Goal: Use online tool/utility: Utilize a website feature to perform a specific function

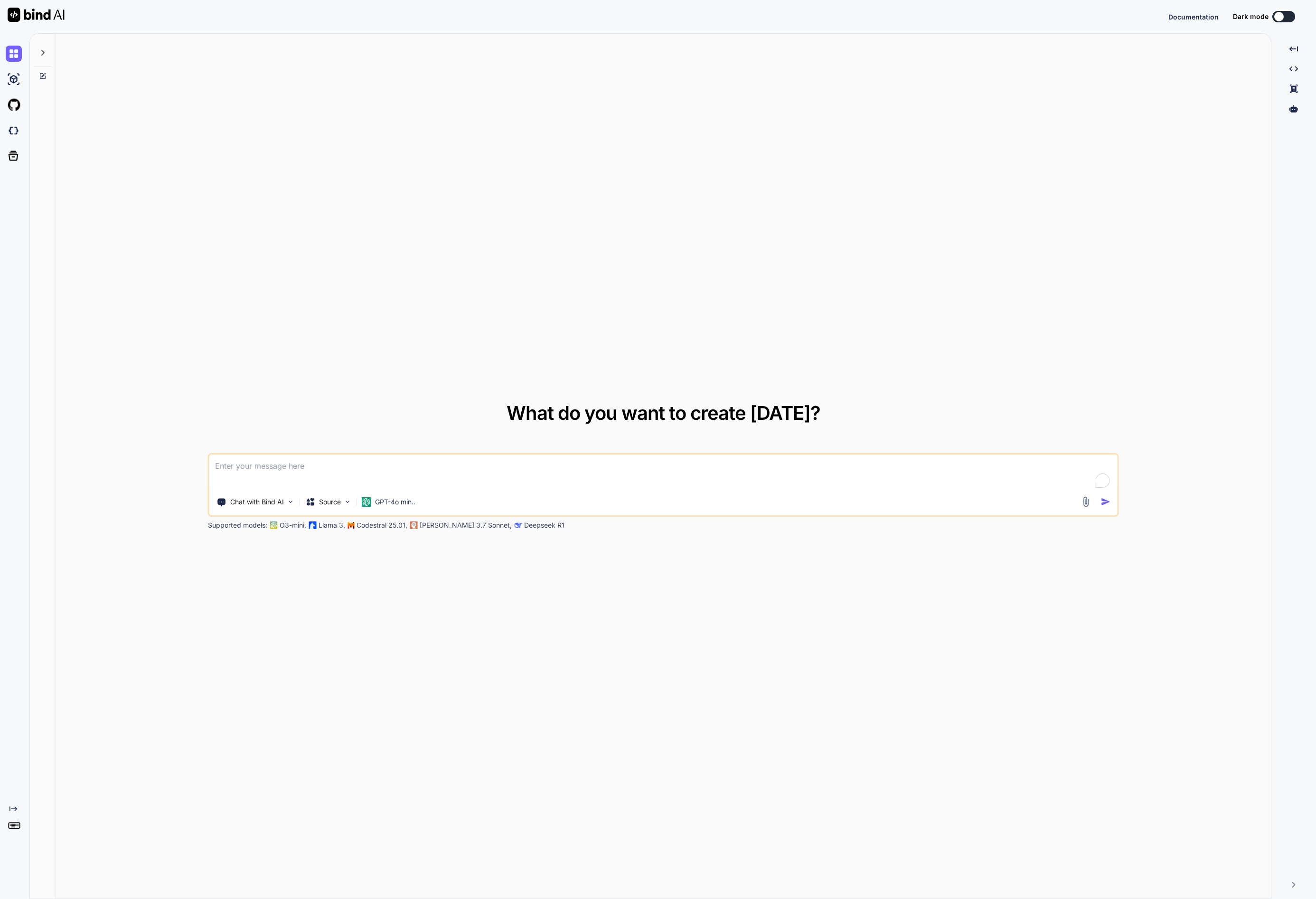
type textarea "x"
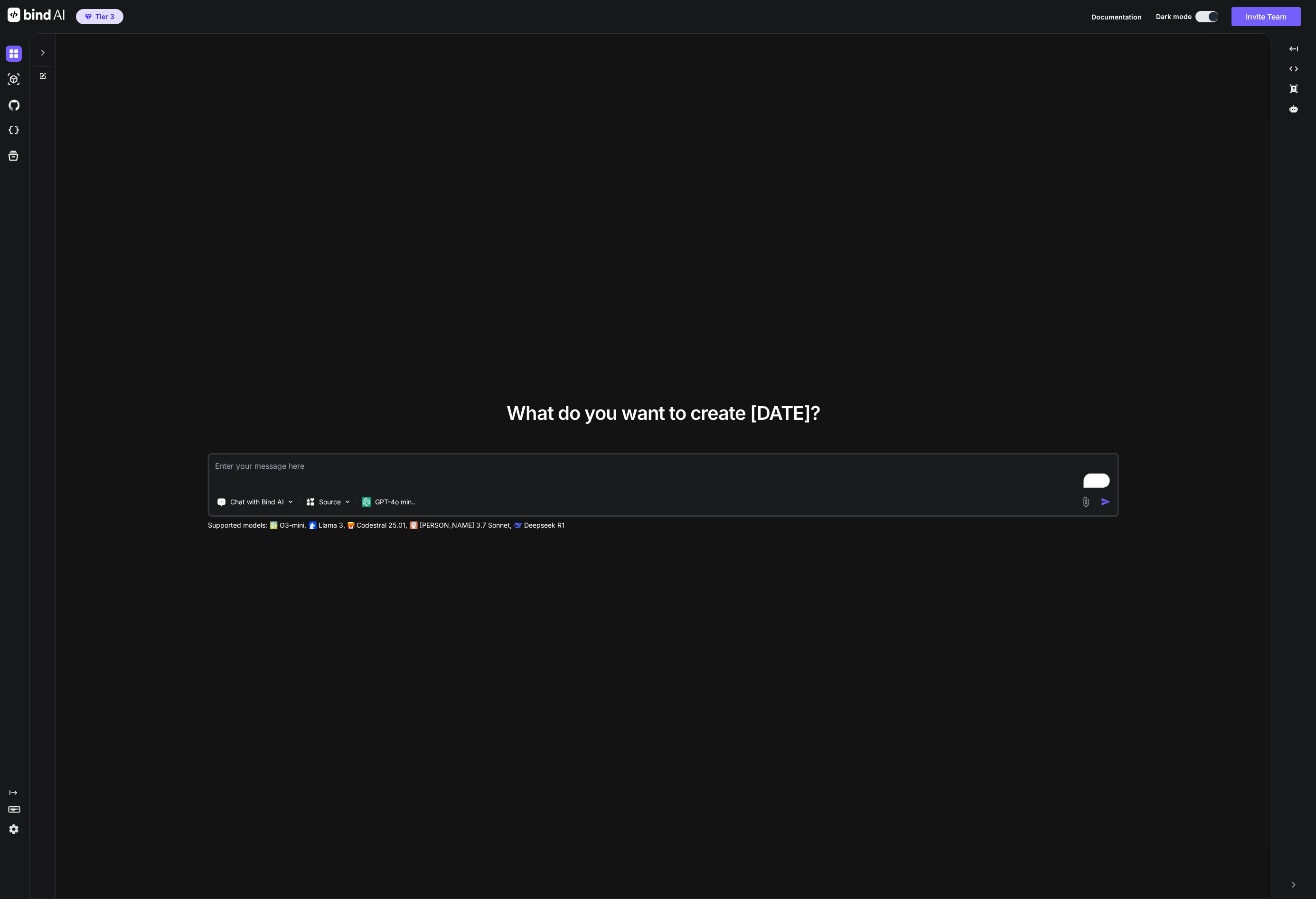
click at [90, 19] on span "Tier 3" at bounding box center [99, 16] width 37 height 9
click at [14, 831] on img at bounding box center [14, 829] width 16 height 16
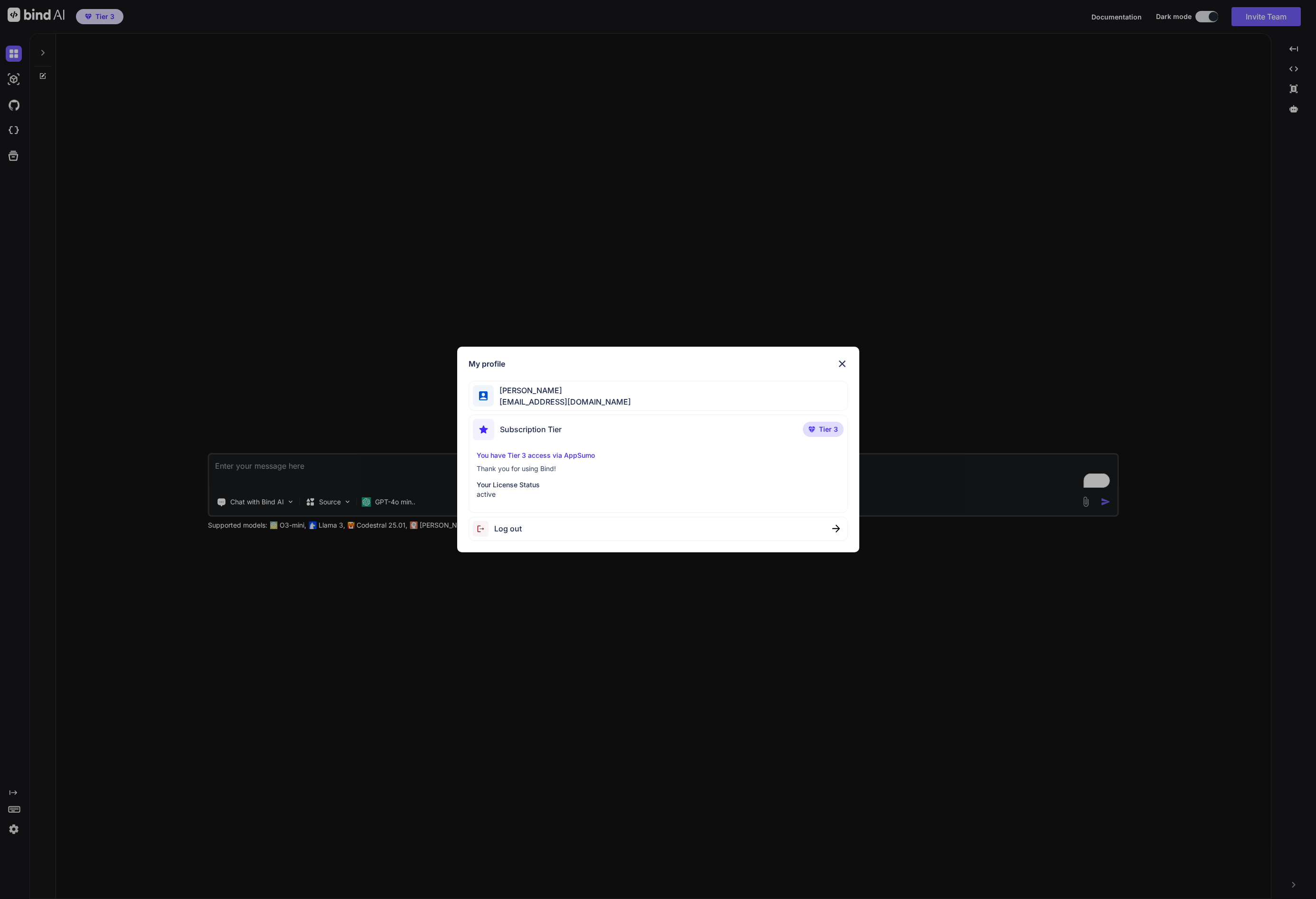
click at [14, 807] on div "My profile [PERSON_NAME] [PERSON_NAME][EMAIL_ADDRESS][DOMAIN_NAME] Subscription…" at bounding box center [658, 449] width 1316 height 899
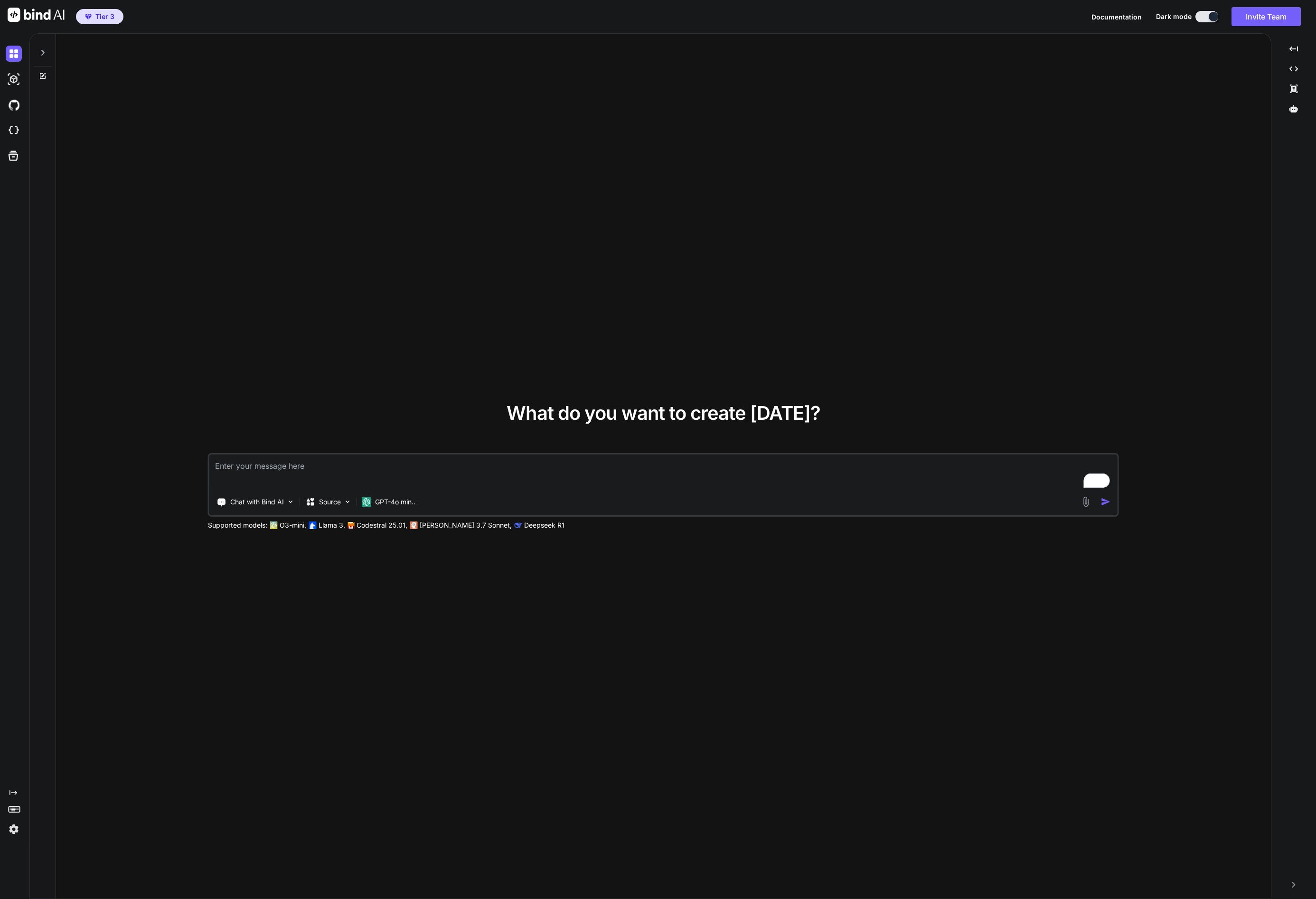
click at [14, 807] on rect at bounding box center [14, 807] width 1 height 1
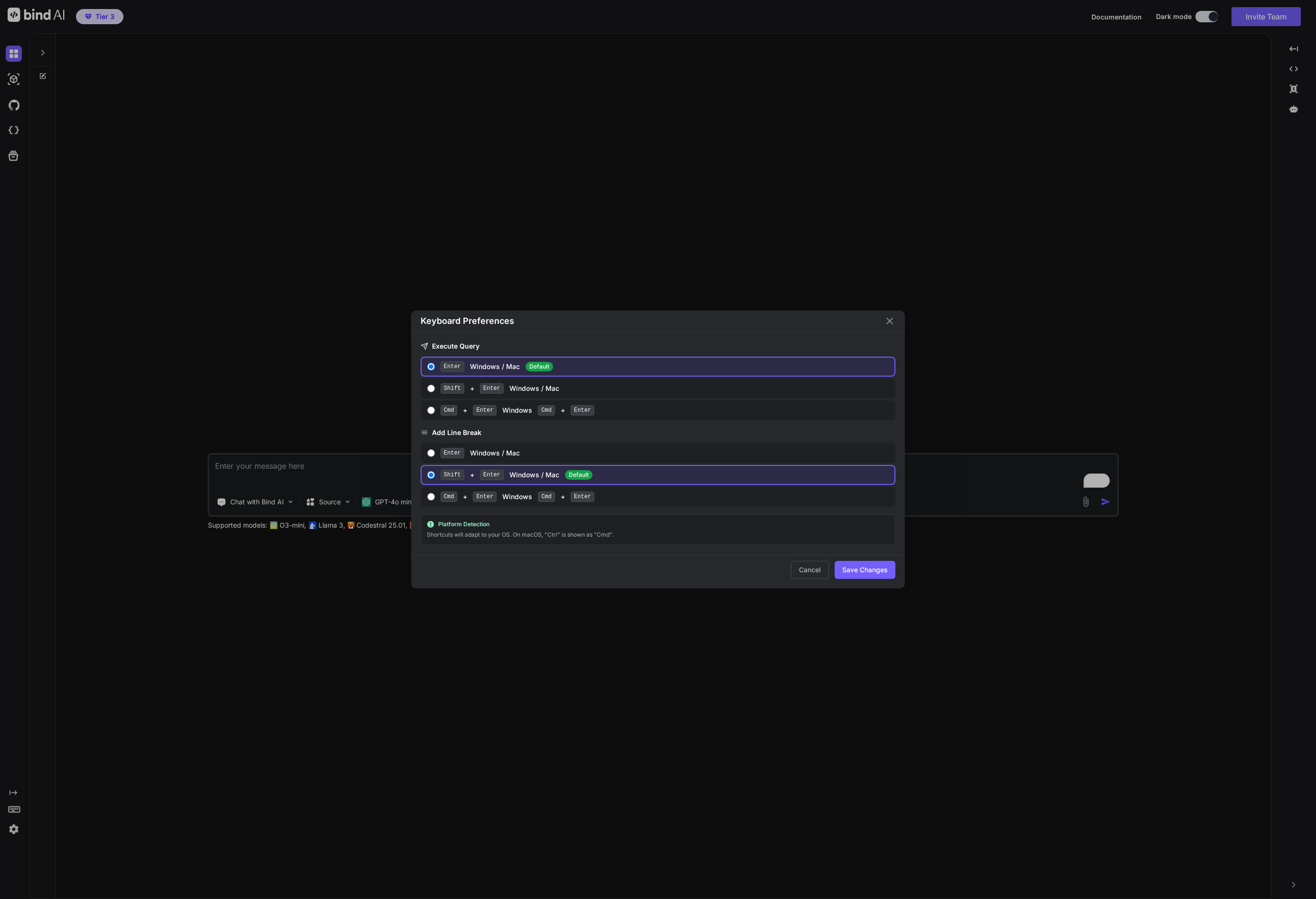
click at [14, 807] on div "Keyboard Preferences Execute Query Enter Windows / Mac Default Shift + Enter Wi…" at bounding box center [658, 449] width 1316 height 899
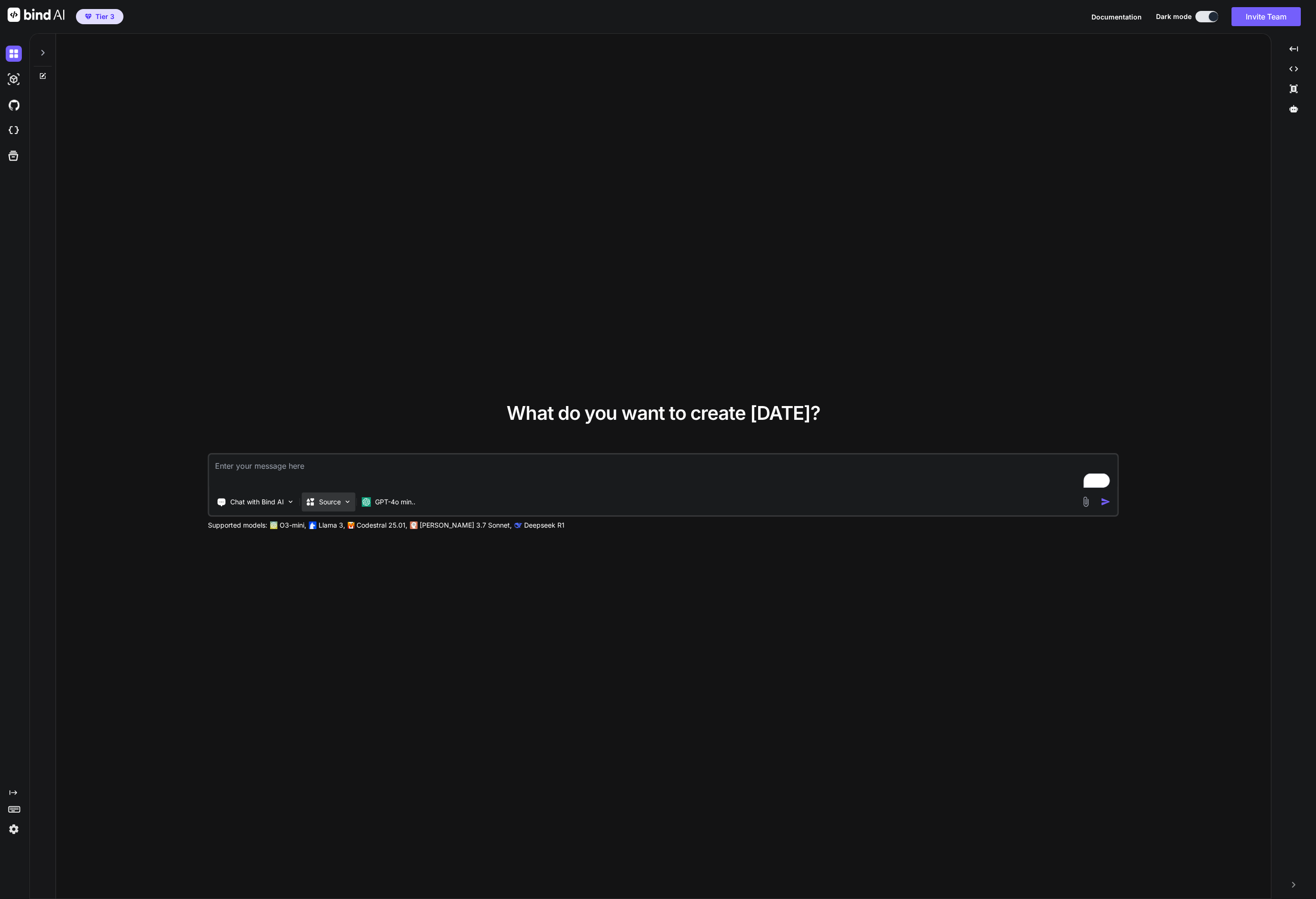
click at [333, 499] on p "Source" at bounding box center [330, 501] width 22 height 9
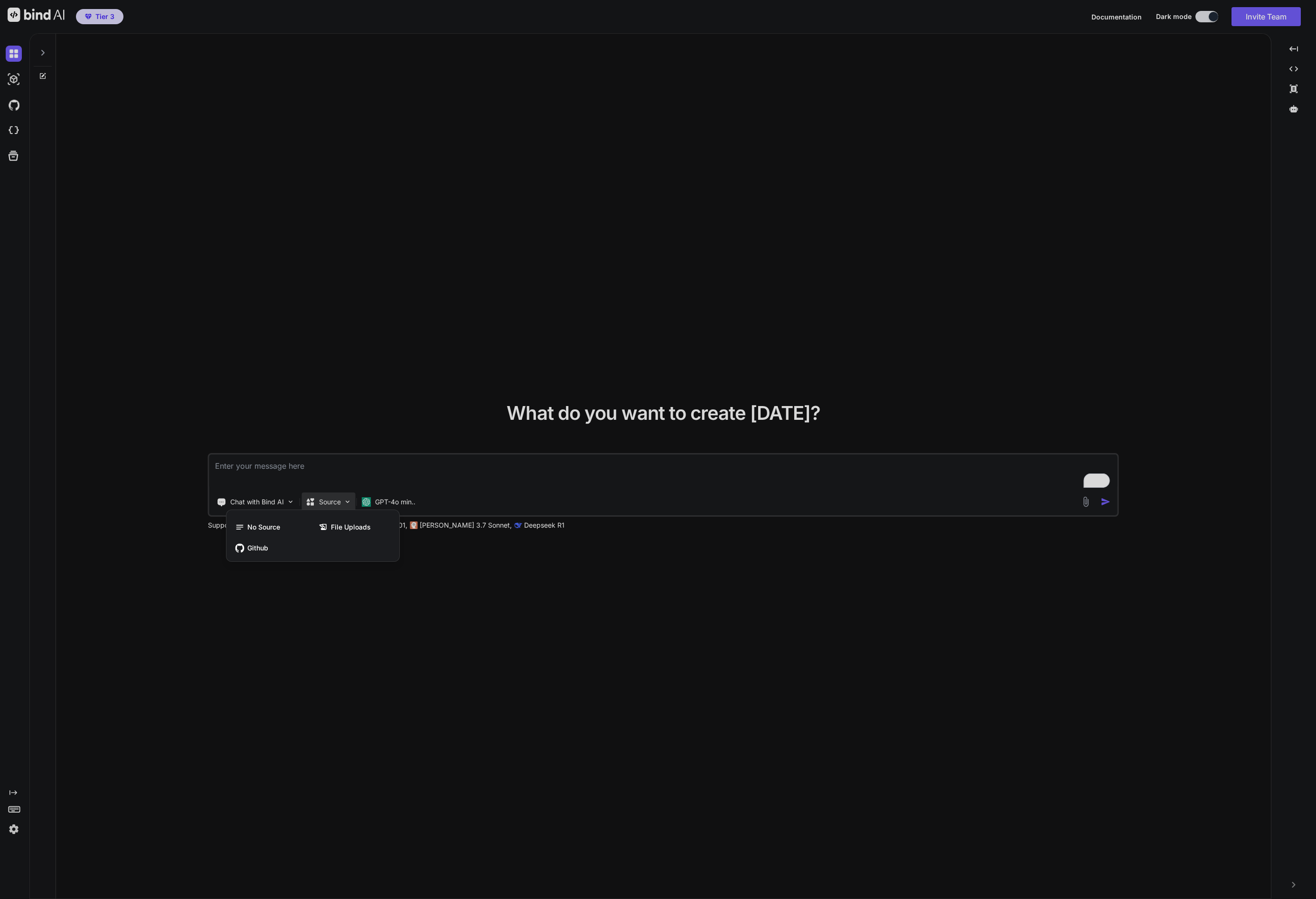
click at [304, 590] on div at bounding box center [658, 449] width 1316 height 899
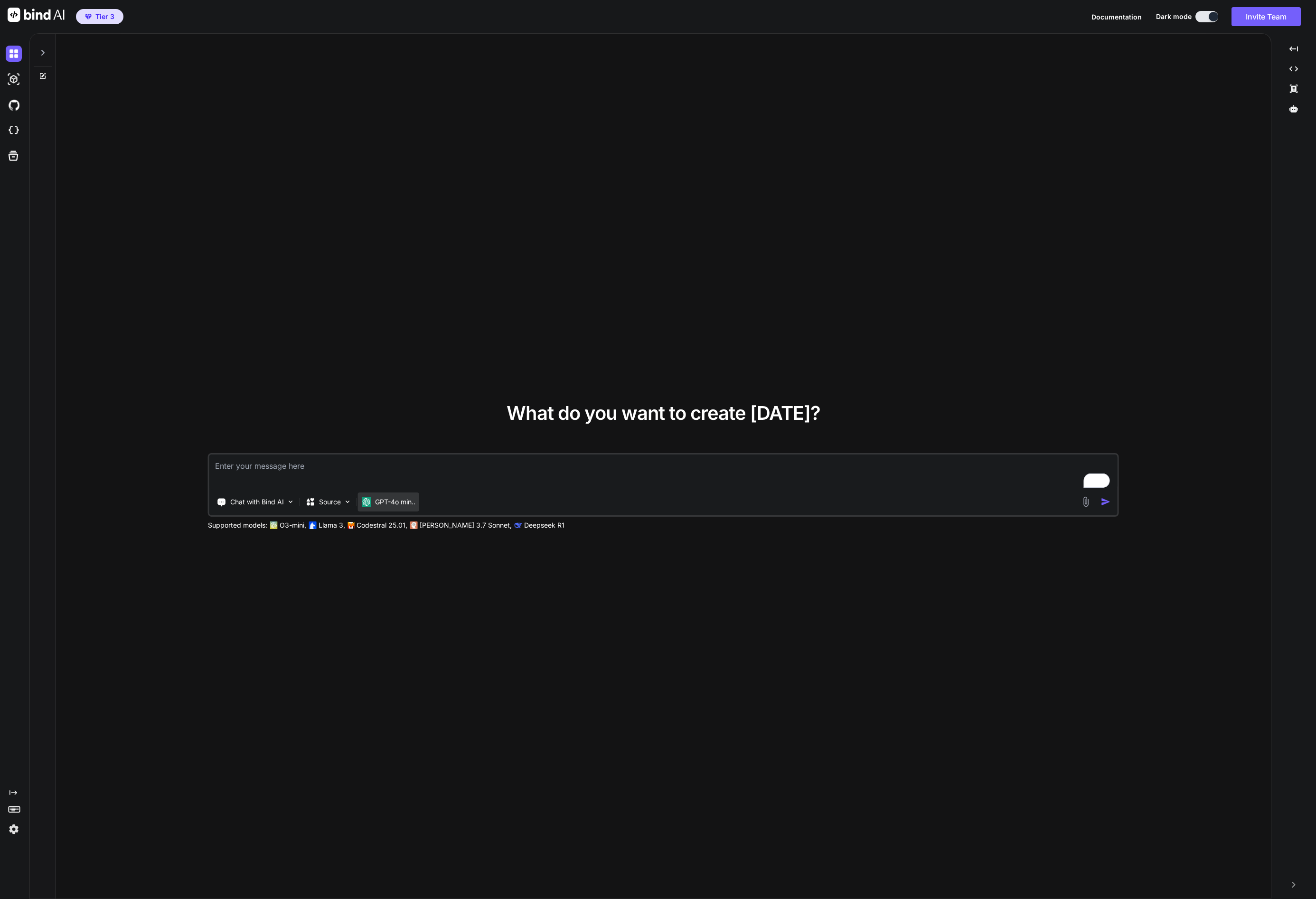
click at [384, 503] on p "GPT-4o min.." at bounding box center [395, 501] width 41 height 9
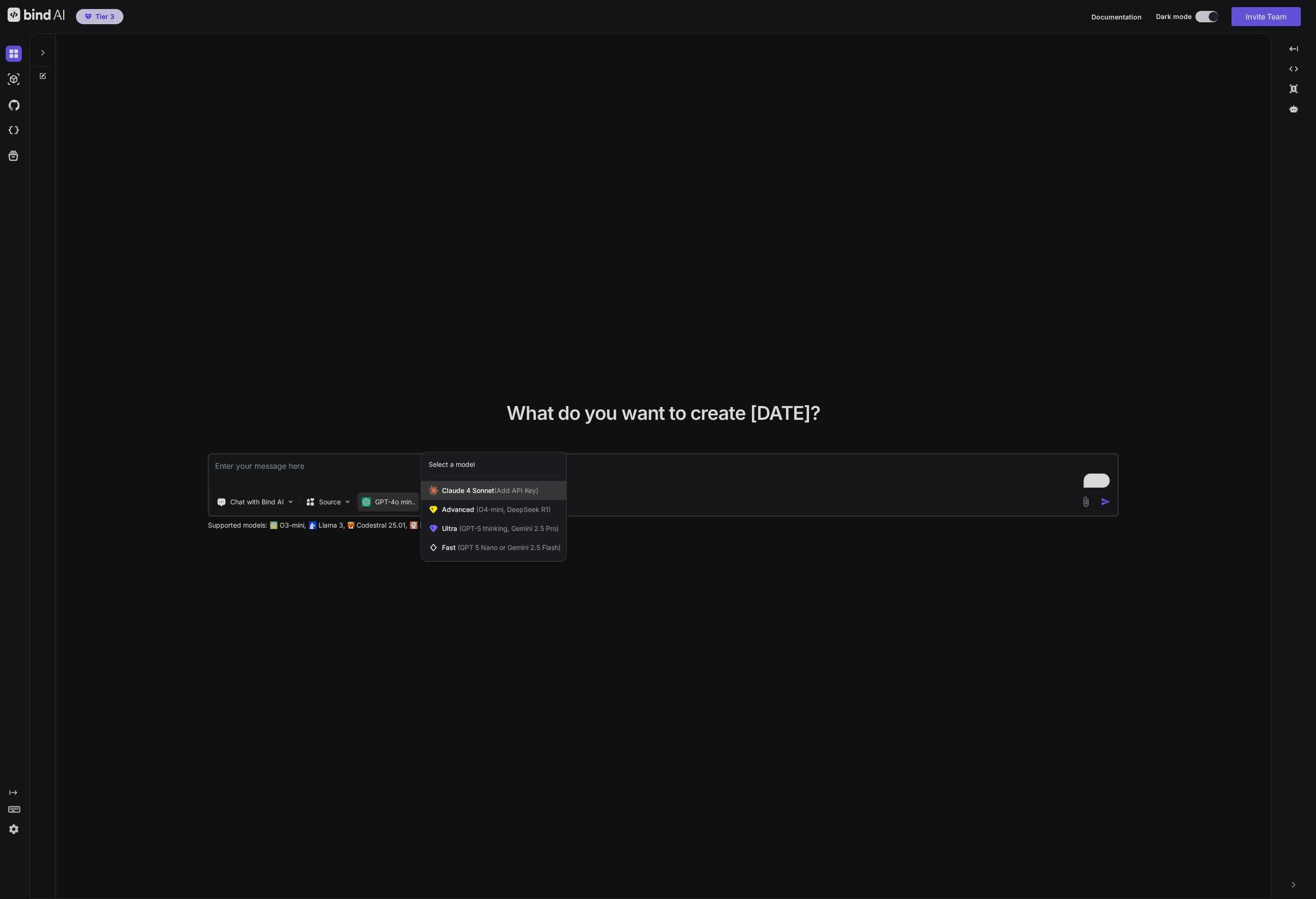
click at [466, 494] on span "[PERSON_NAME] 4 Sonnet (Add API Key)" at bounding box center [490, 490] width 97 height 9
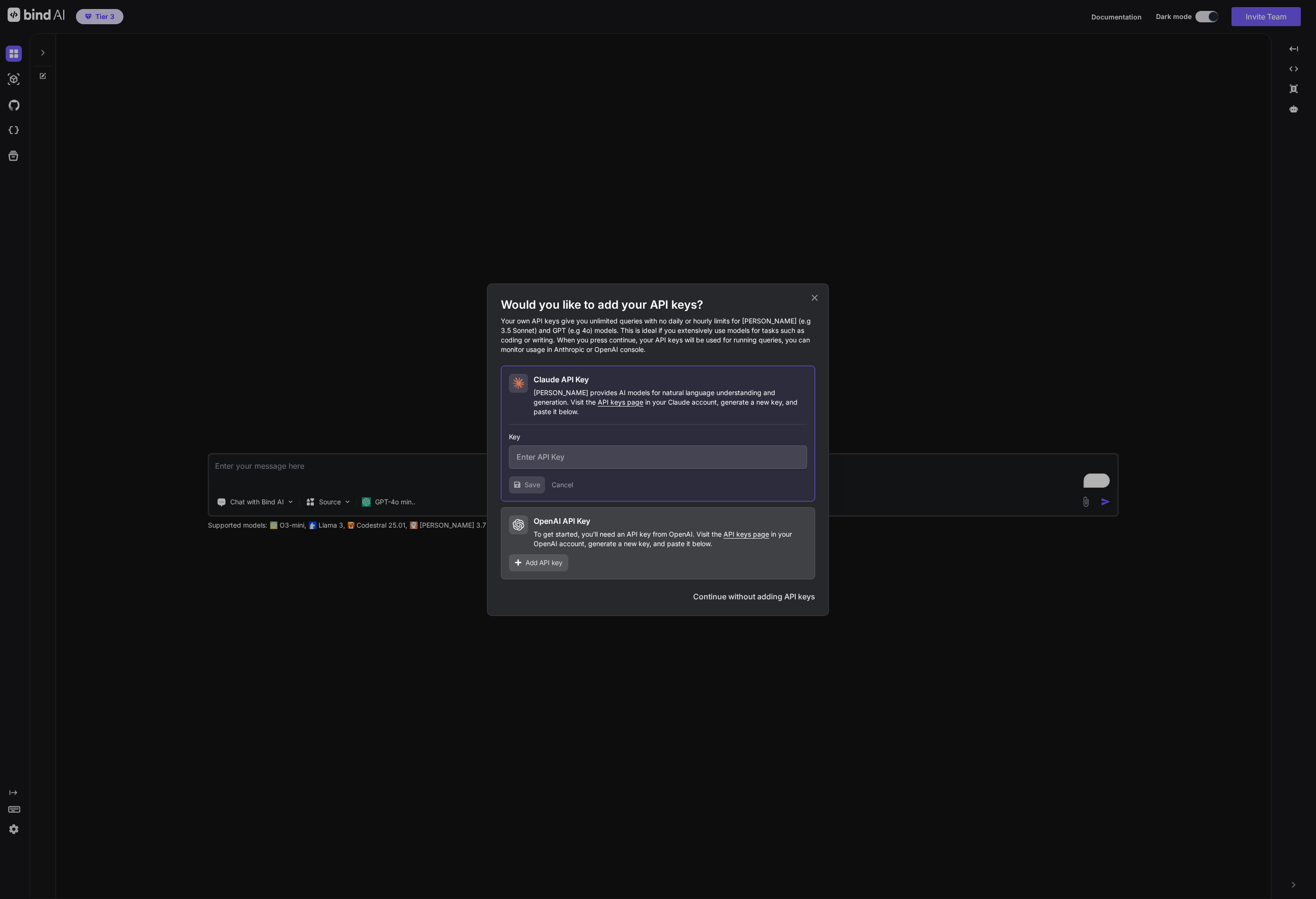
click at [446, 571] on div "Would you like to add your API keys? Your own API keys give you unlimited queri…" at bounding box center [658, 449] width 1316 height 899
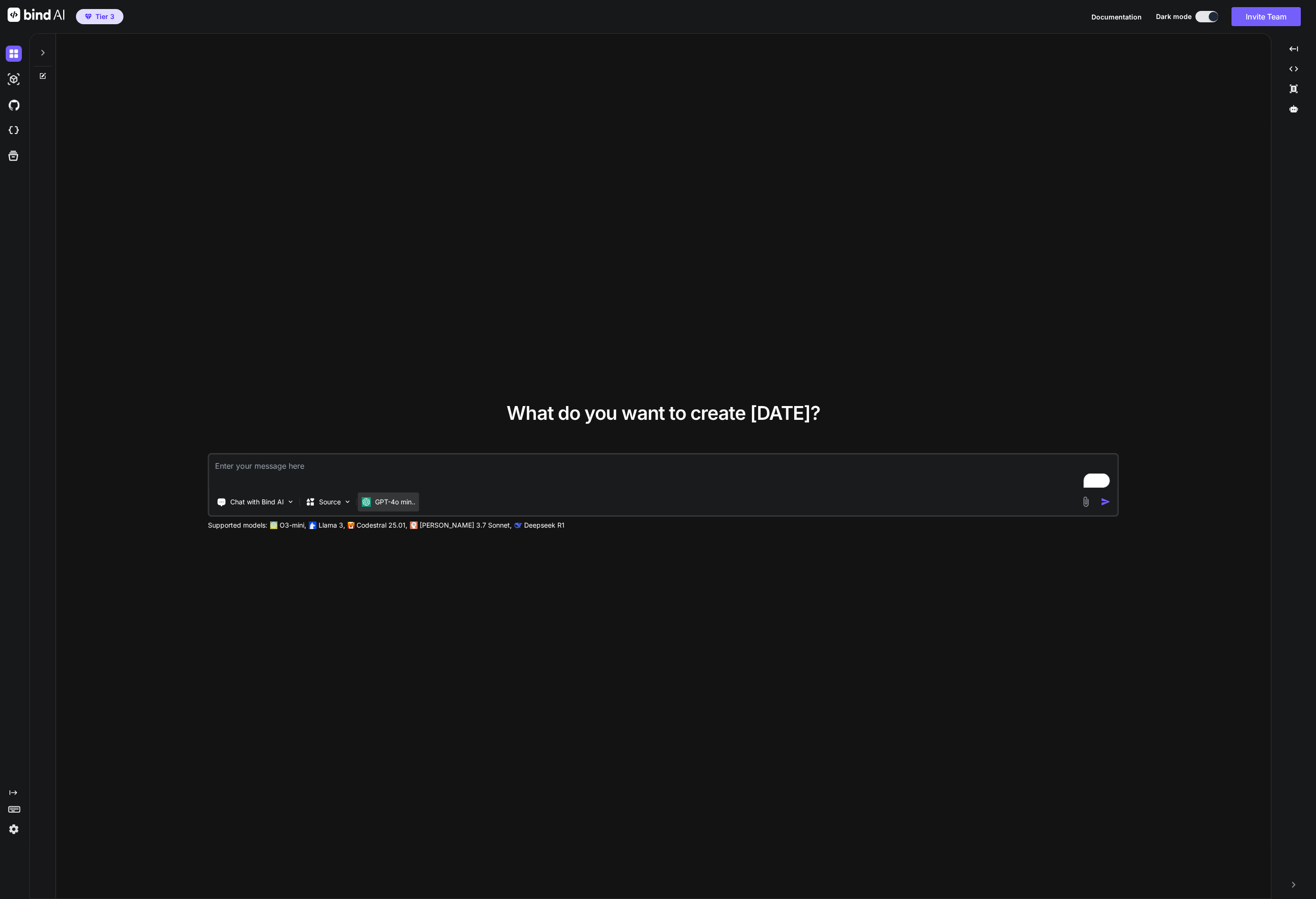
click at [400, 507] on div "GPT-4o min.." at bounding box center [389, 502] width 61 height 19
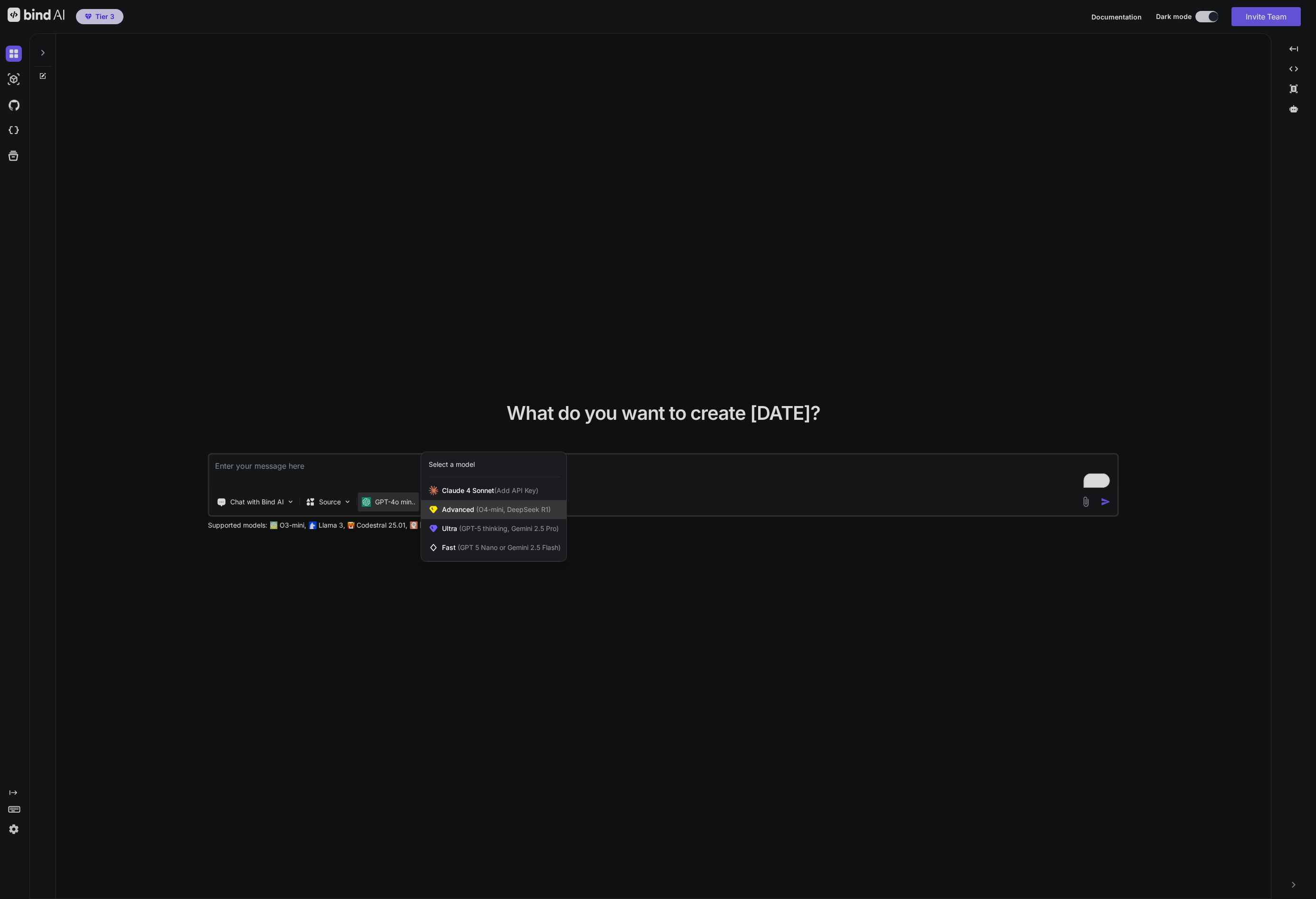
click at [445, 509] on span "Advanced (O4-mini, DeepSeek R1)" at bounding box center [496, 509] width 109 height 9
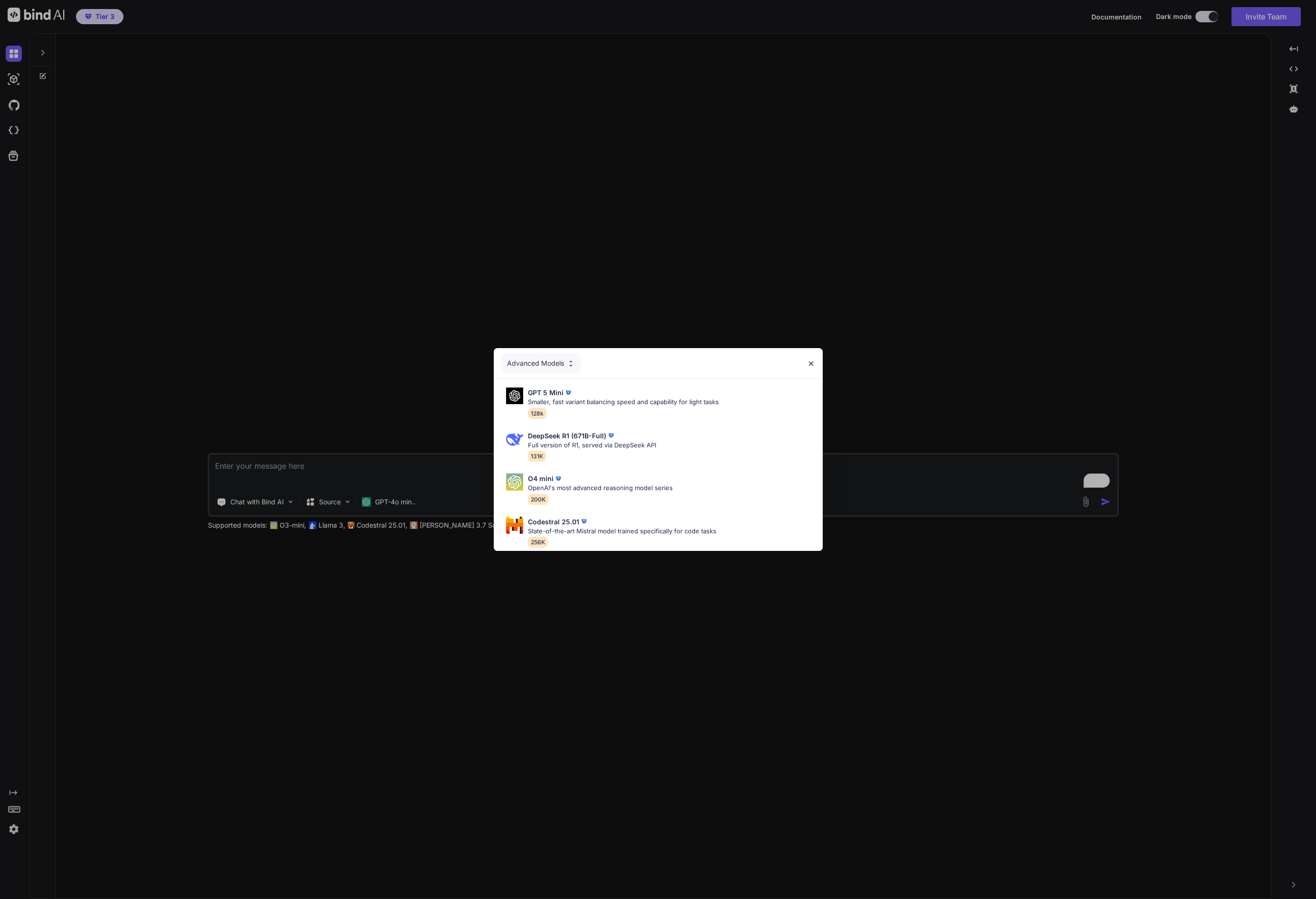
click at [520, 591] on div "Advanced Models GPT 5 Mini Smaller, fast variant balancing speed and capability…" at bounding box center [658, 449] width 1316 height 899
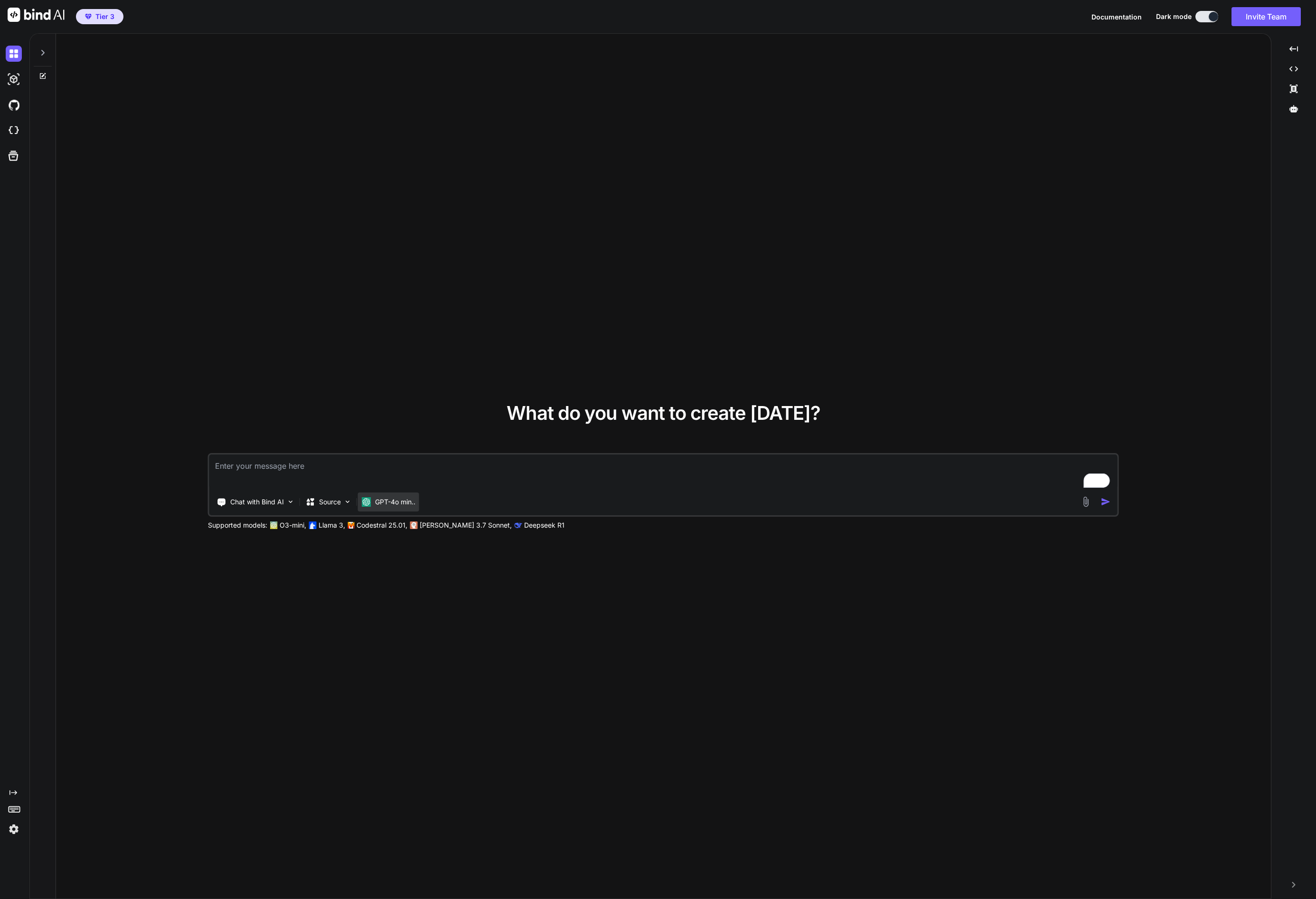
click at [394, 505] on p "GPT-4o min.." at bounding box center [395, 501] width 41 height 9
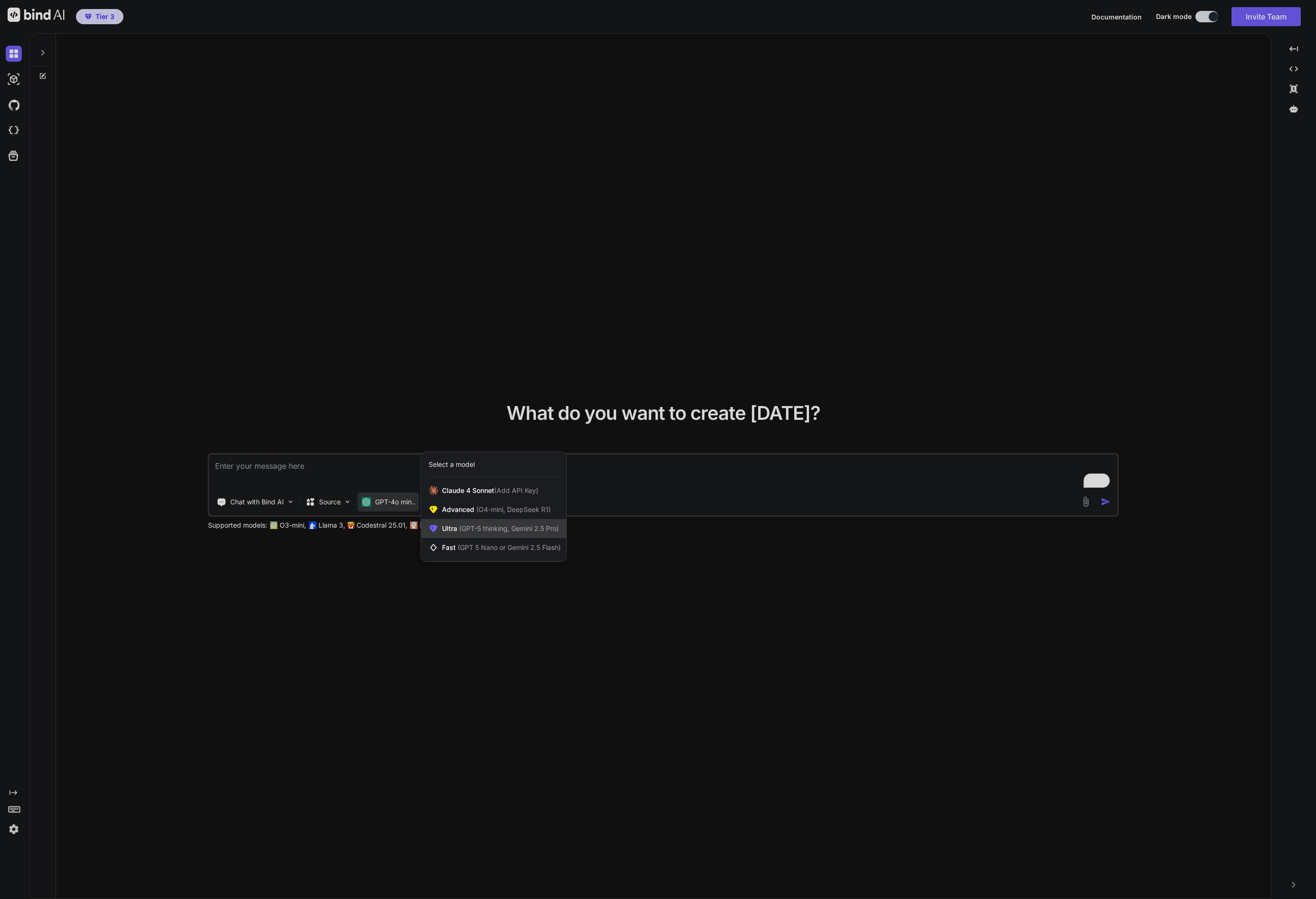
click at [461, 526] on span "(GPT-5 thinking, Gemini 2.5 Pro)" at bounding box center [507, 528] width 102 height 8
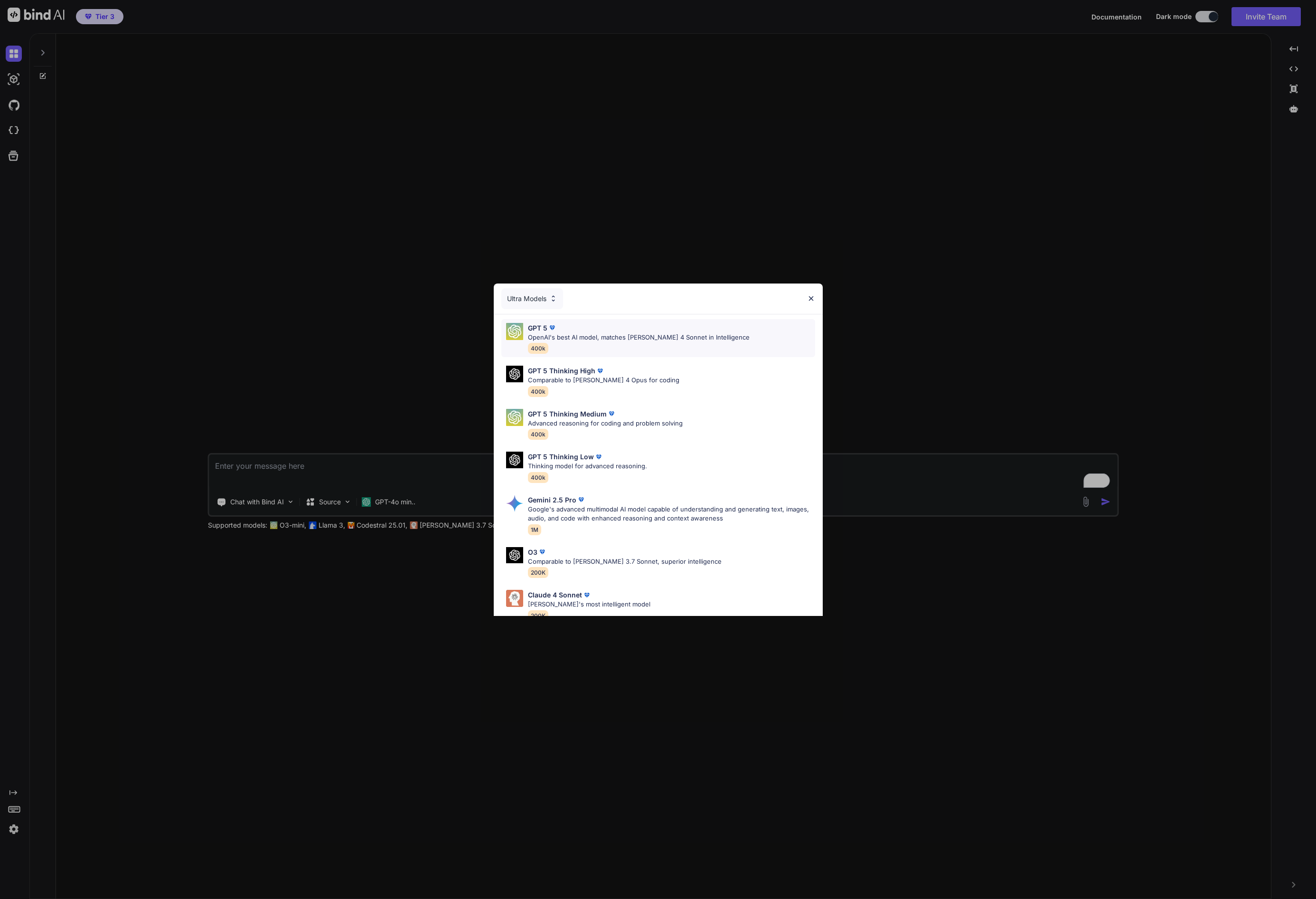
click at [617, 348] on div "GPT 5 OpenAI's best AI model, matches [PERSON_NAME] 4 Sonnet in Intelligence 40…" at bounding box center [639, 338] width 222 height 31
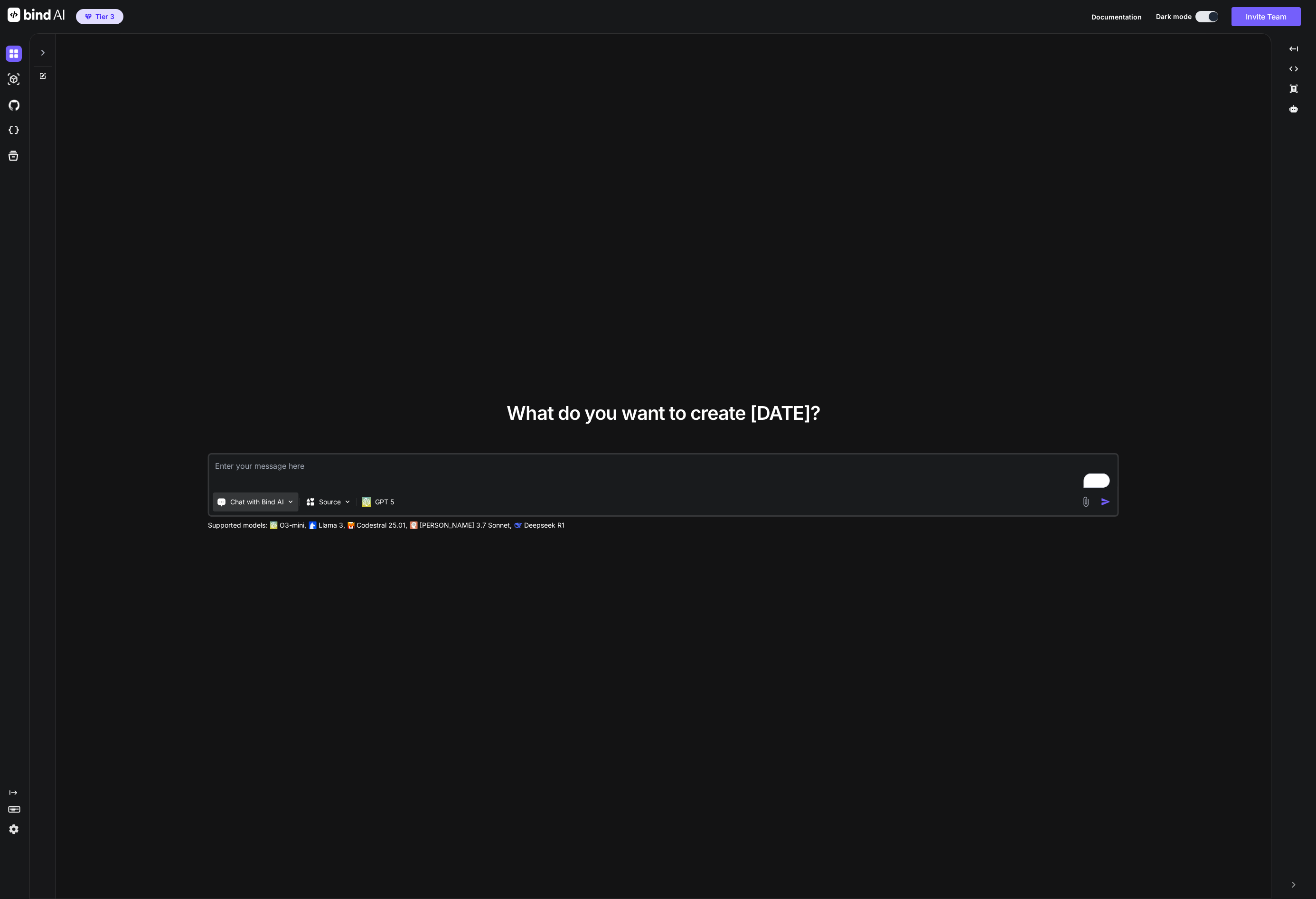
click at [241, 497] on p "Chat with Bind AI" at bounding box center [257, 501] width 53 height 9
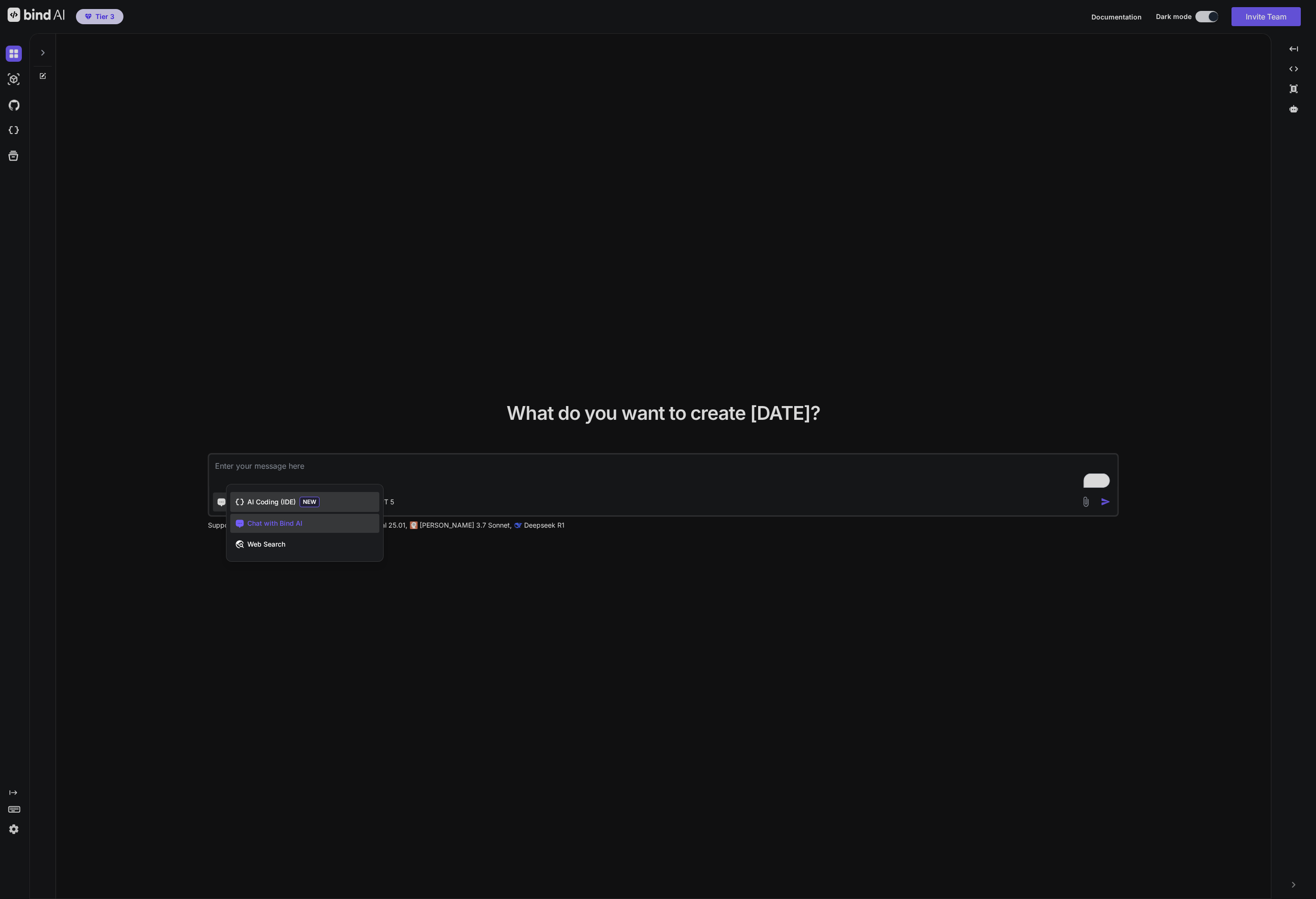
click at [278, 502] on span "AI Coding (IDE)" at bounding box center [271, 501] width 48 height 9
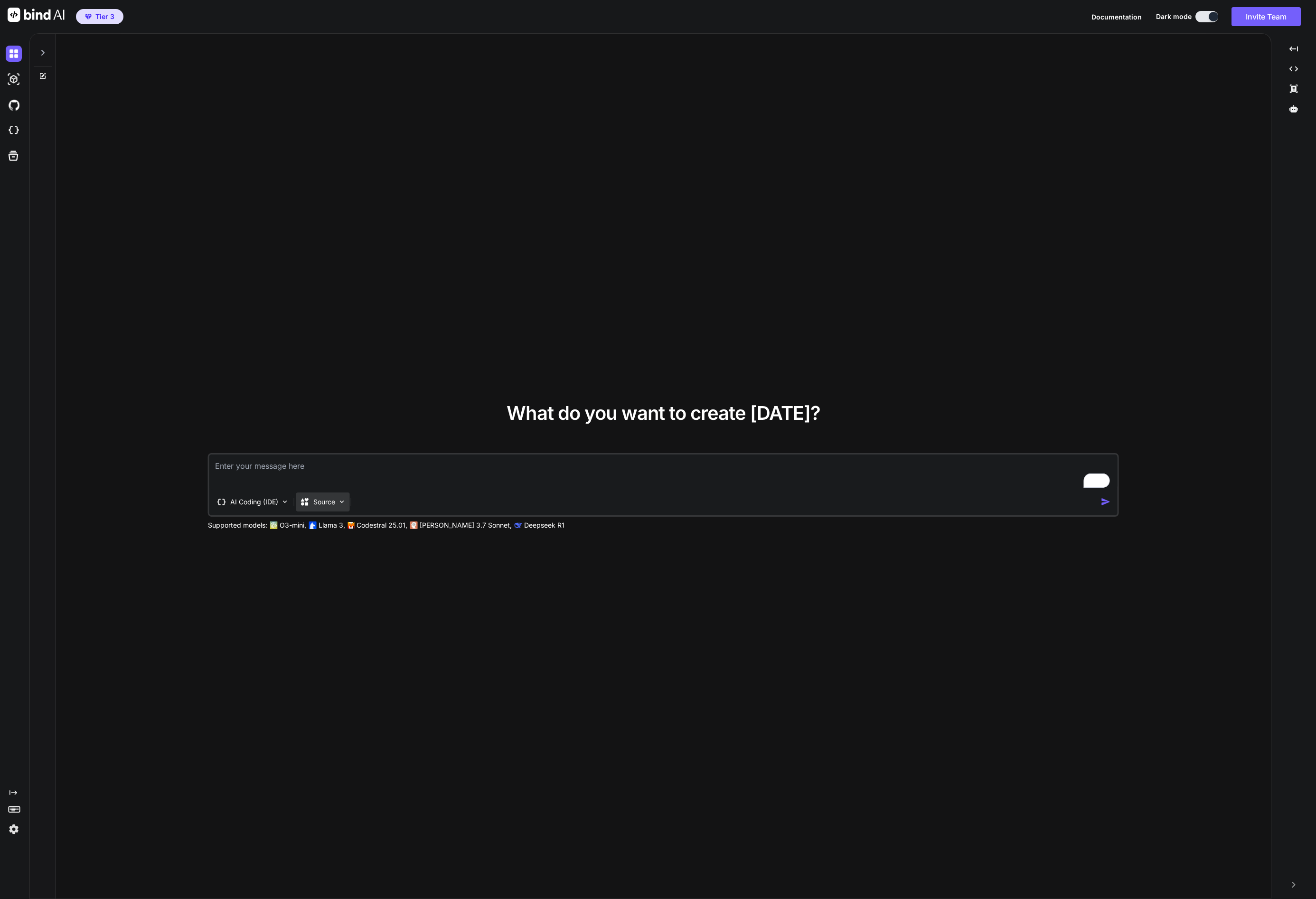
click at [320, 504] on p "Source" at bounding box center [324, 501] width 22 height 9
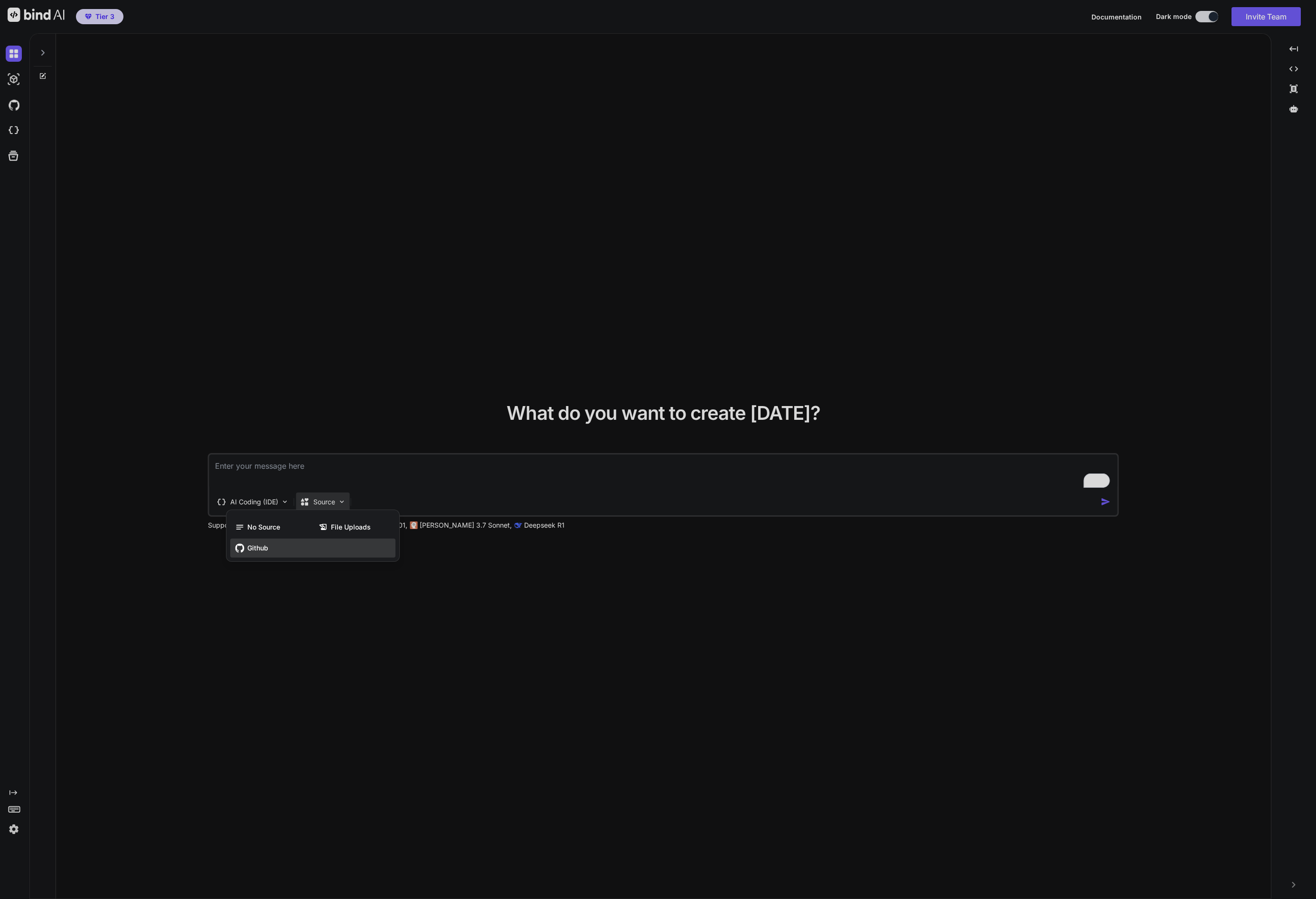
click at [262, 545] on span "Github" at bounding box center [257, 547] width 21 height 9
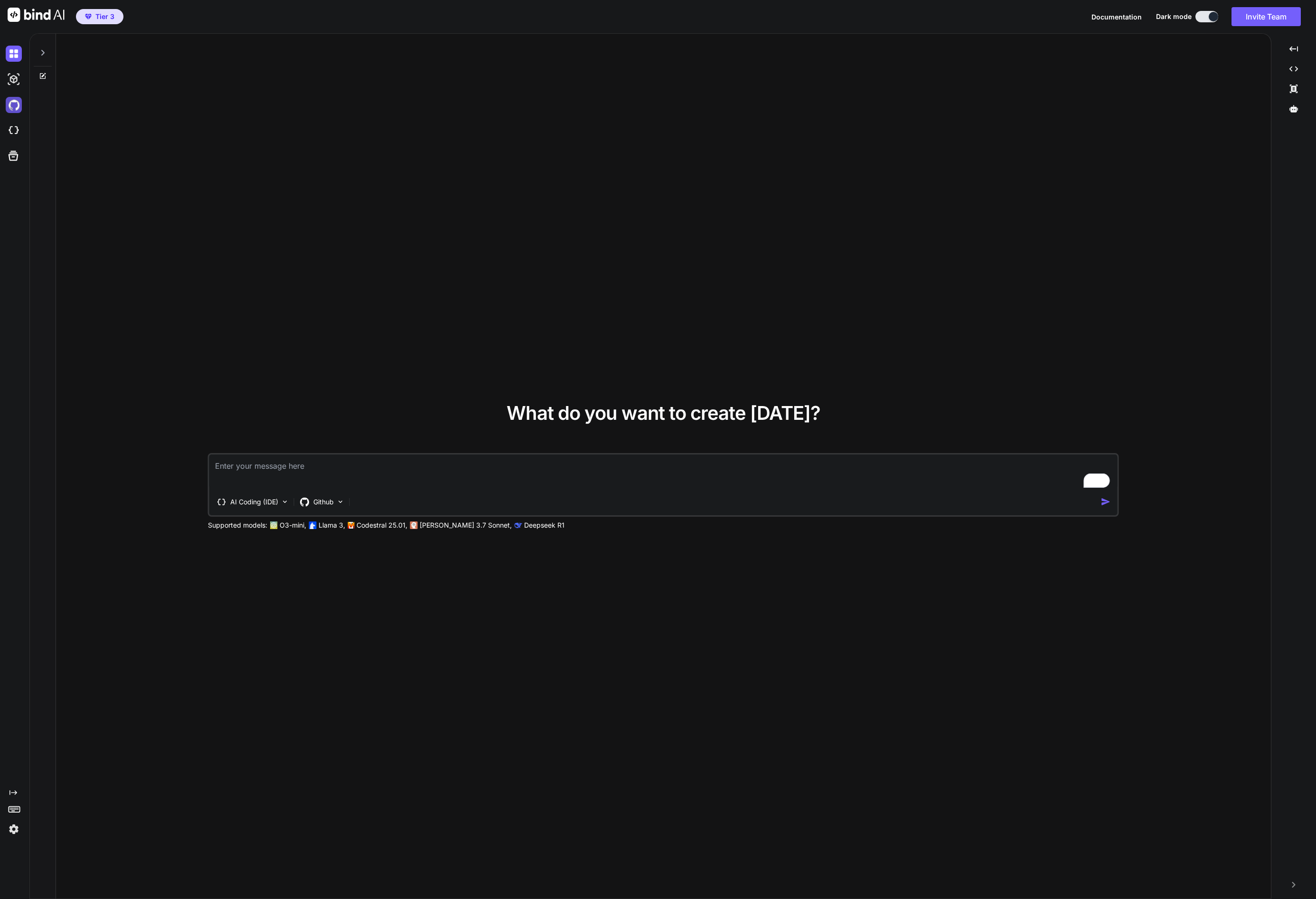
click at [17, 106] on img at bounding box center [14, 104] width 16 height 16
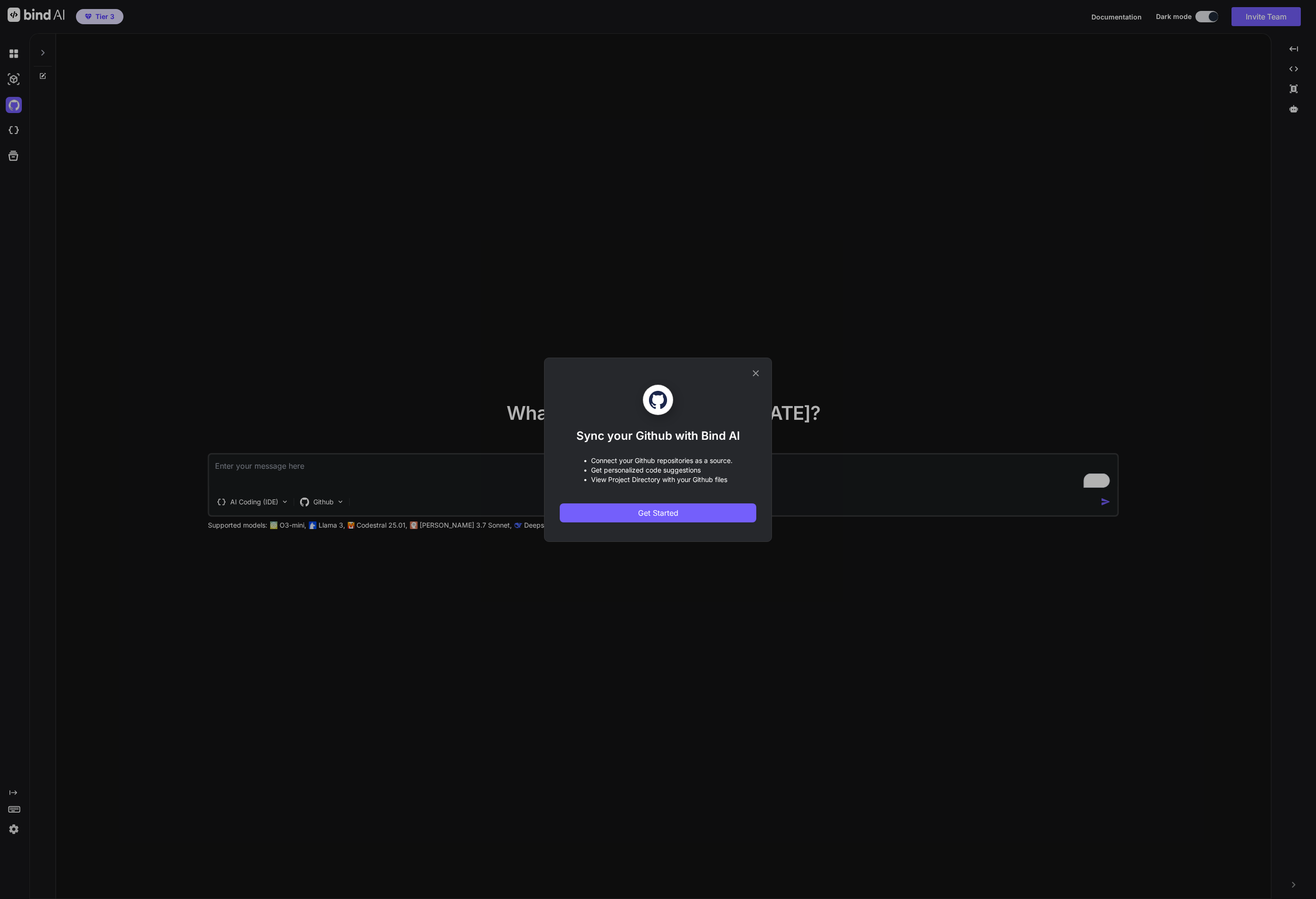
click at [757, 375] on icon at bounding box center [755, 373] width 11 height 11
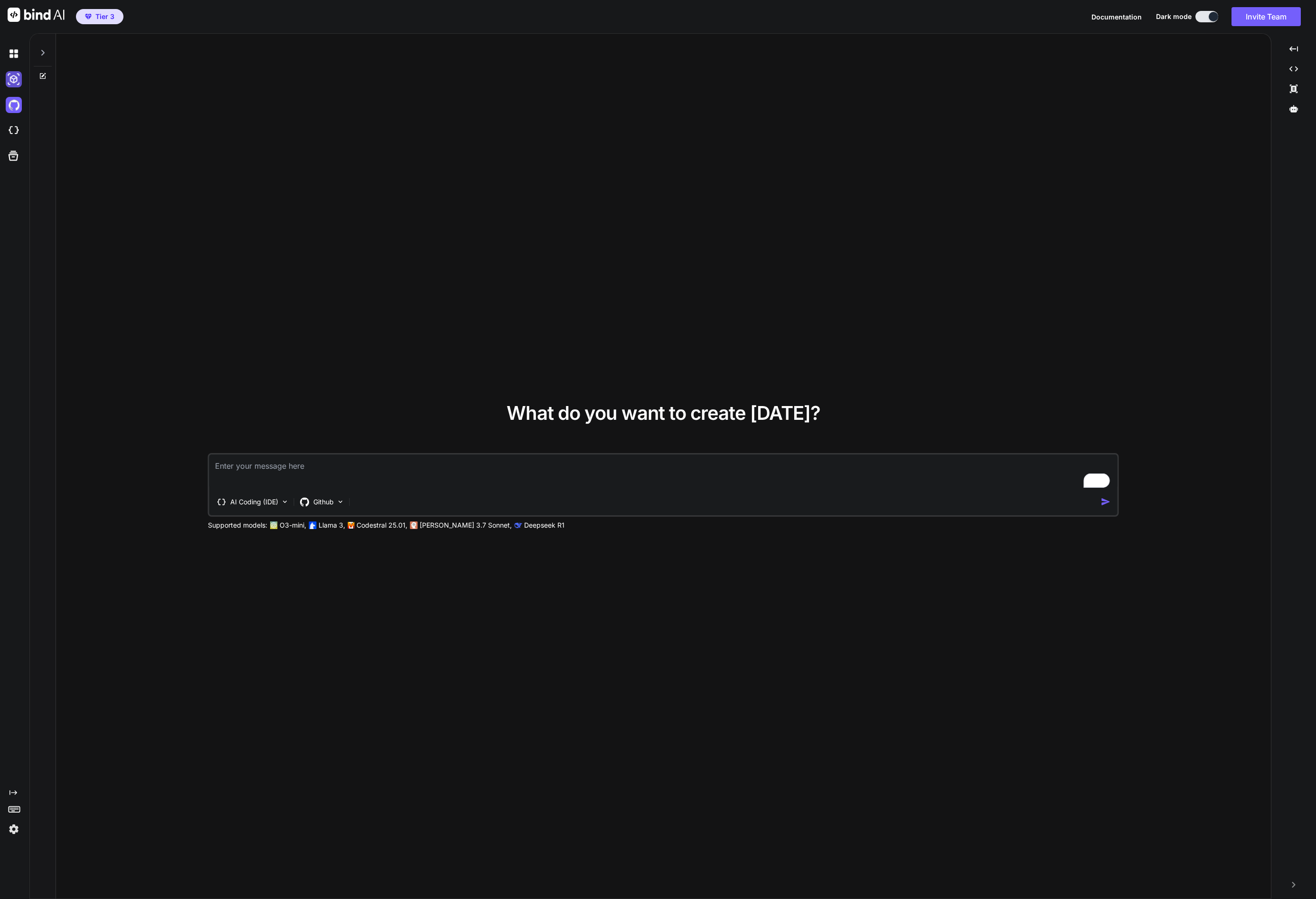
click at [18, 82] on img at bounding box center [14, 79] width 16 height 16
type textarea "x"
